Goal: Information Seeking & Learning: Learn about a topic

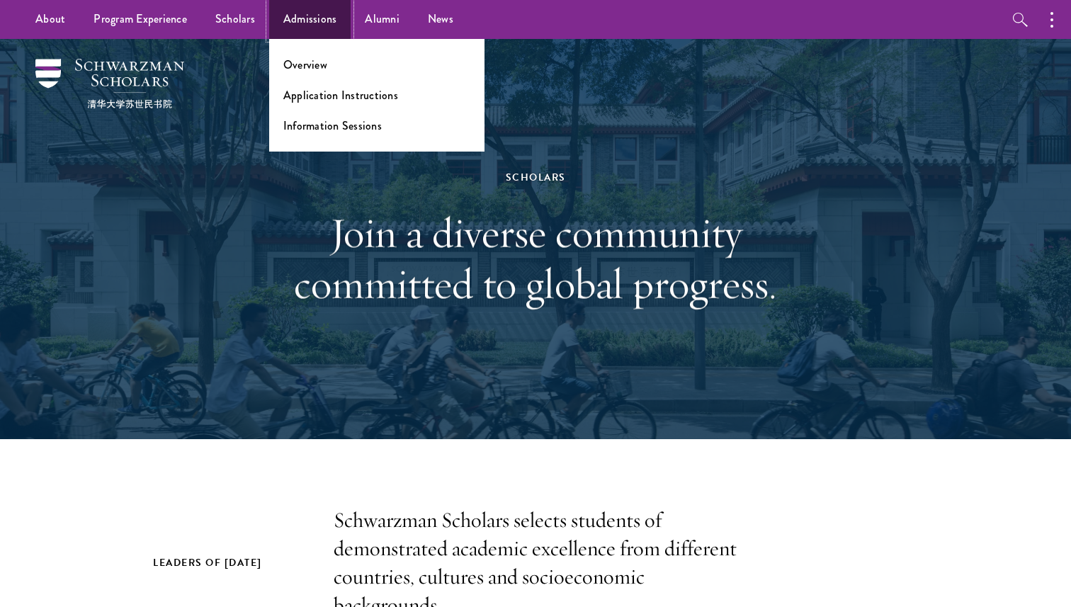
click at [302, 25] on link "Admissions" at bounding box center [310, 19] width 82 height 39
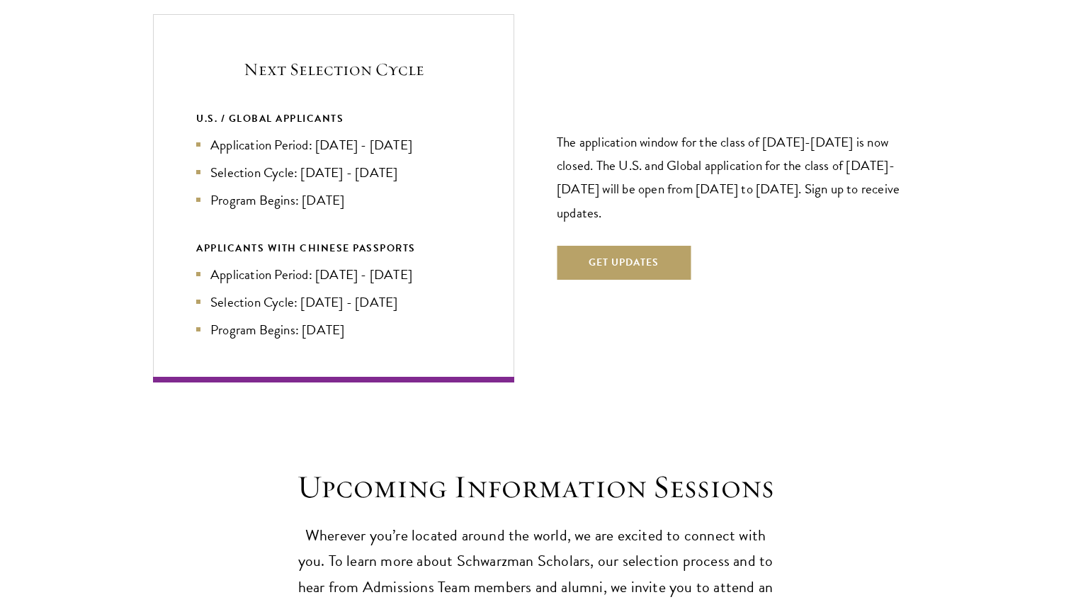
scroll to position [3059, 0]
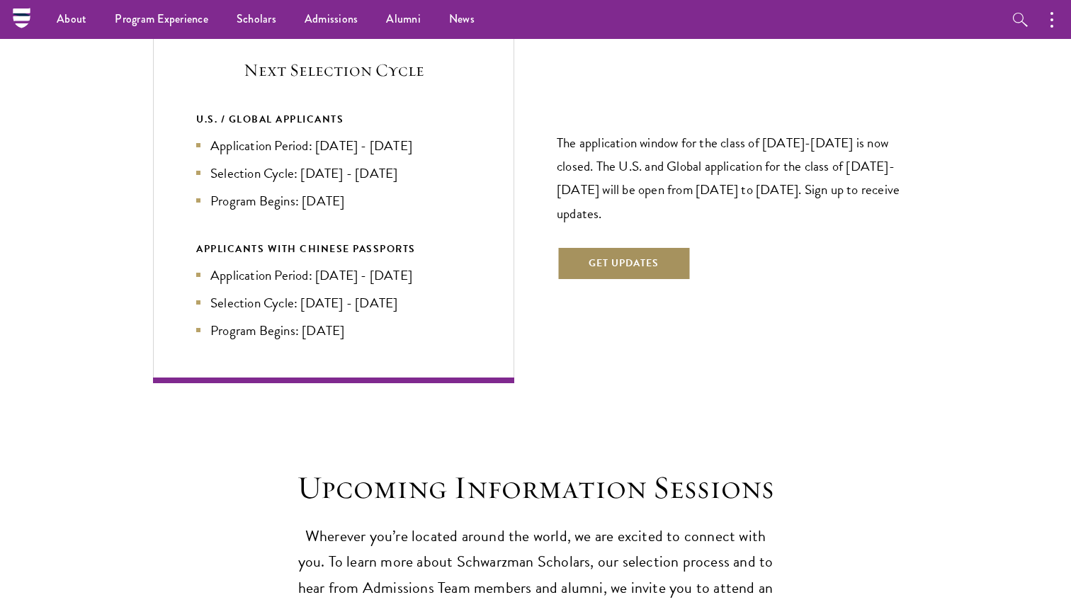
click at [601, 247] on button "Get Updates" at bounding box center [624, 264] width 134 height 34
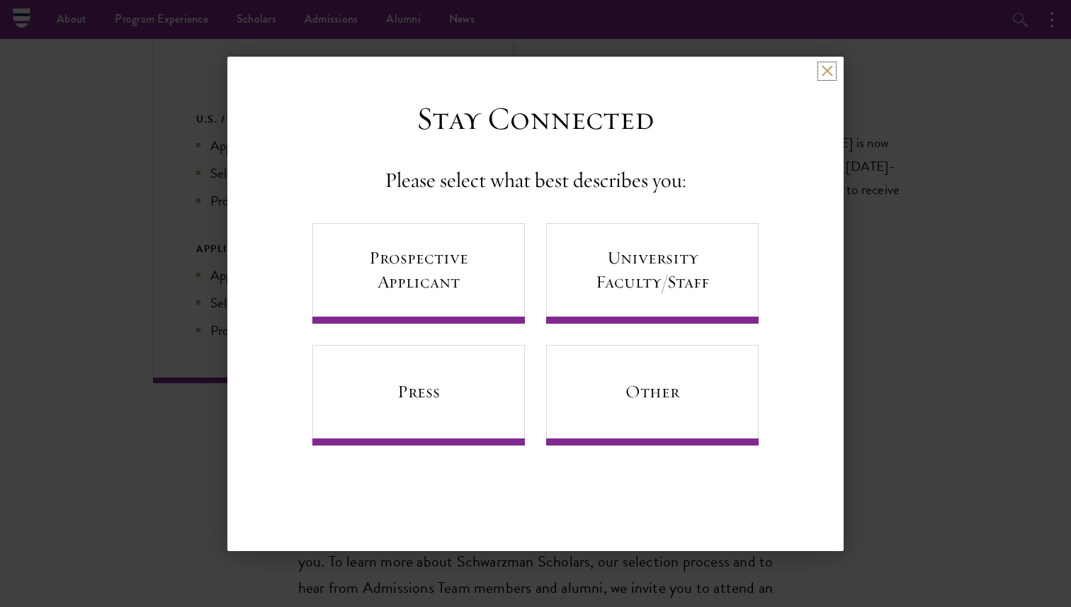
click at [822, 75] on button at bounding box center [827, 71] width 12 height 12
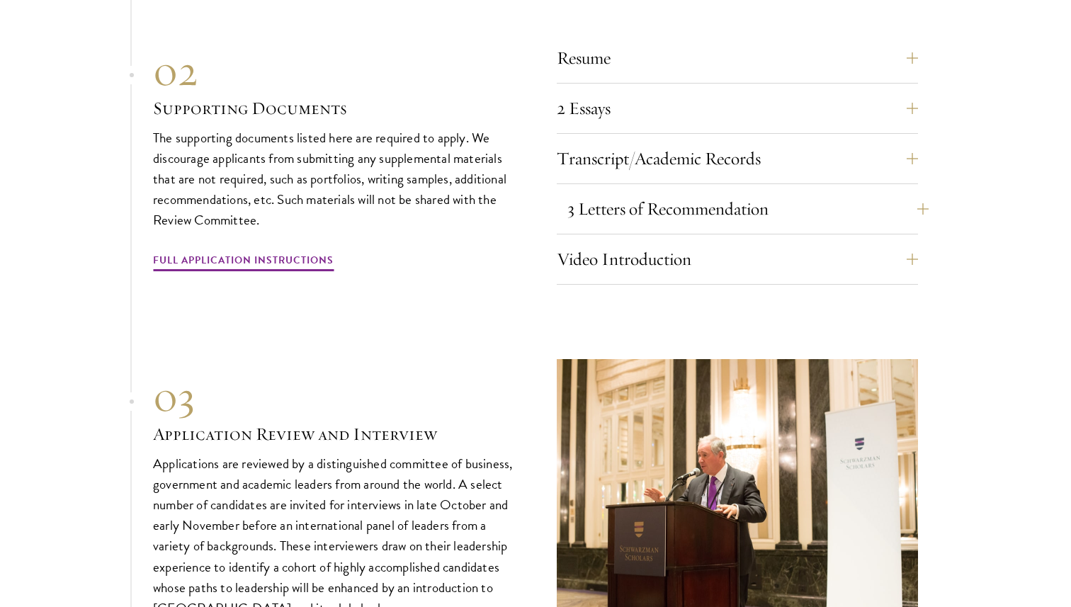
scroll to position [4662, 0]
